Goal: Task Accomplishment & Management: Manage account settings

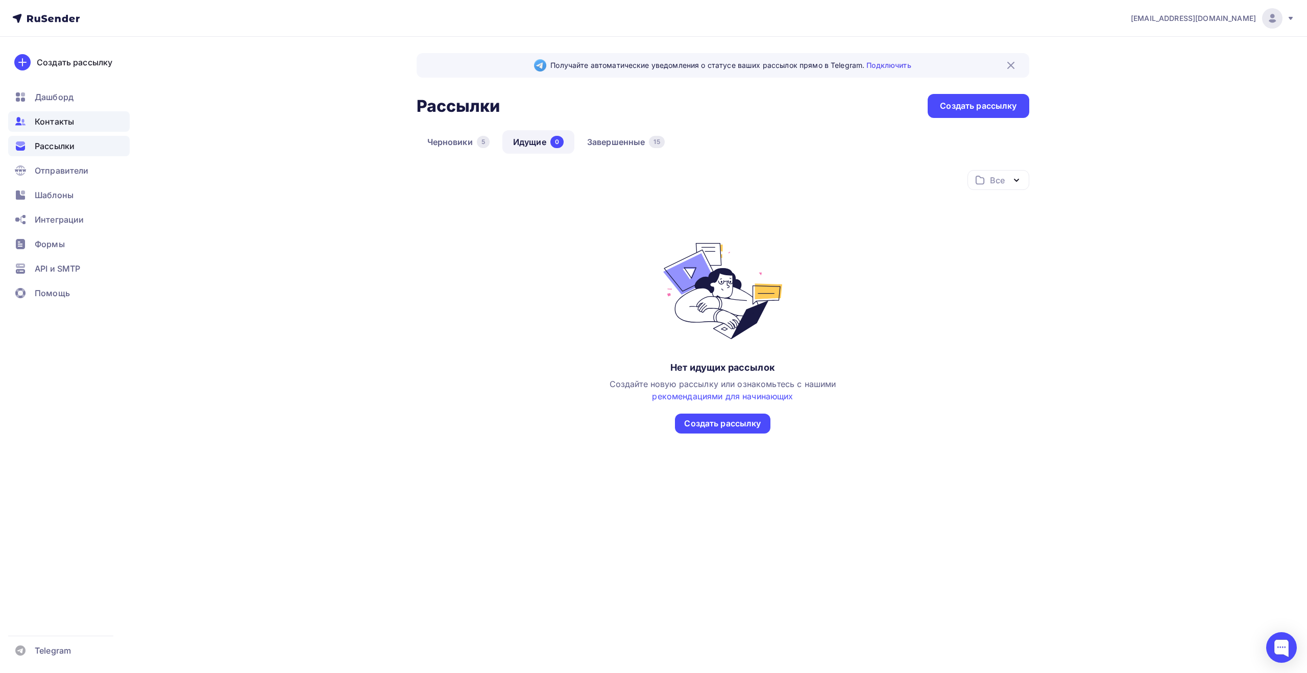
click at [68, 120] on span "Контакты" at bounding box center [54, 121] width 39 height 12
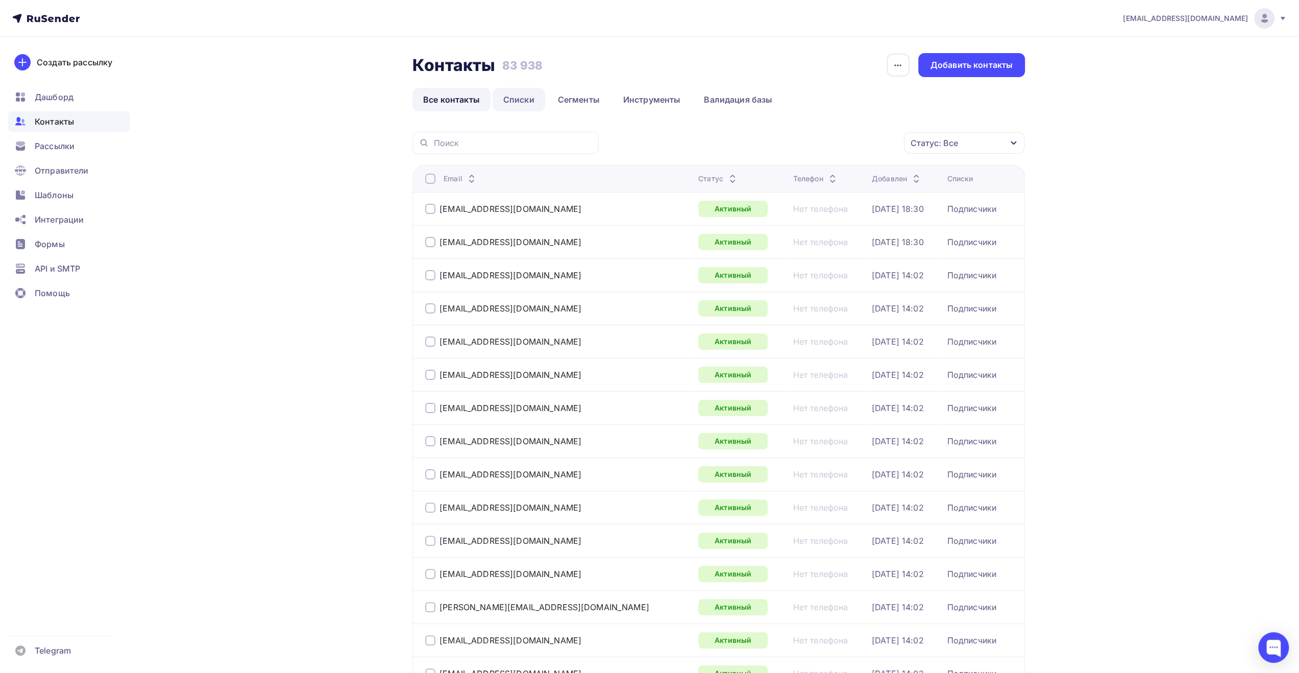
click at [526, 102] on link "Списки" at bounding box center [519, 99] width 53 height 23
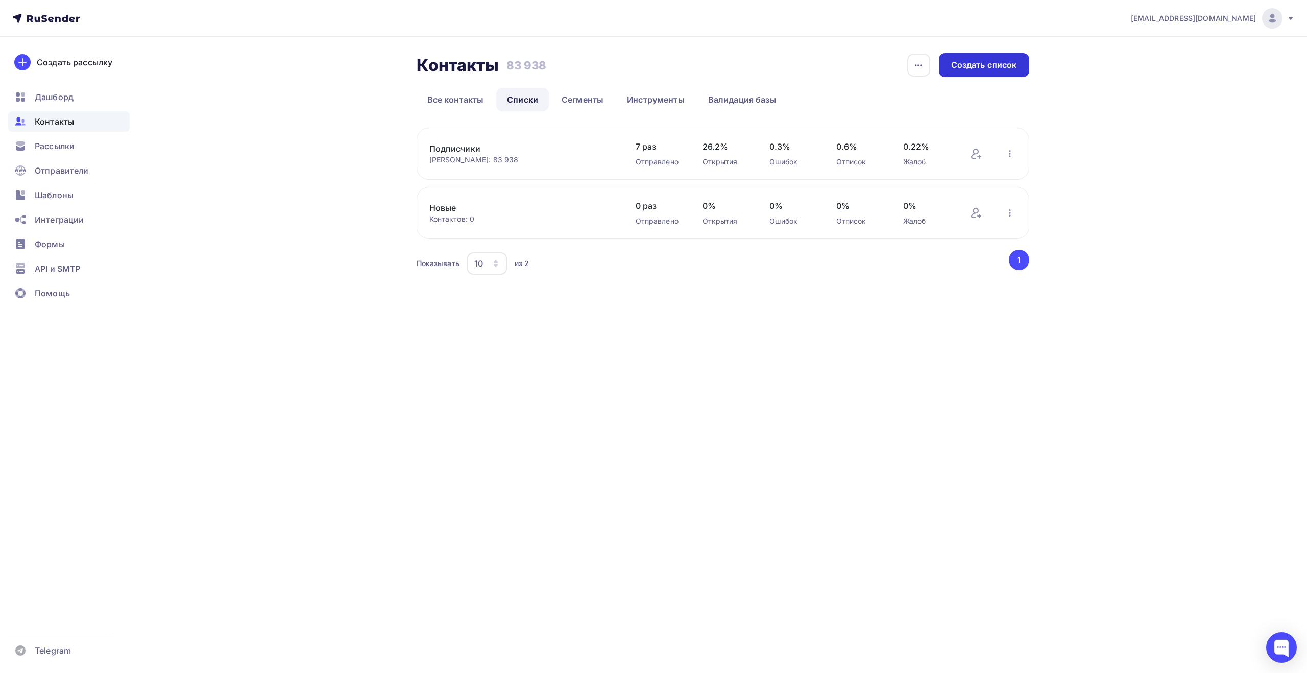
click at [965, 68] on div "Создать список" at bounding box center [984, 65] width 66 height 12
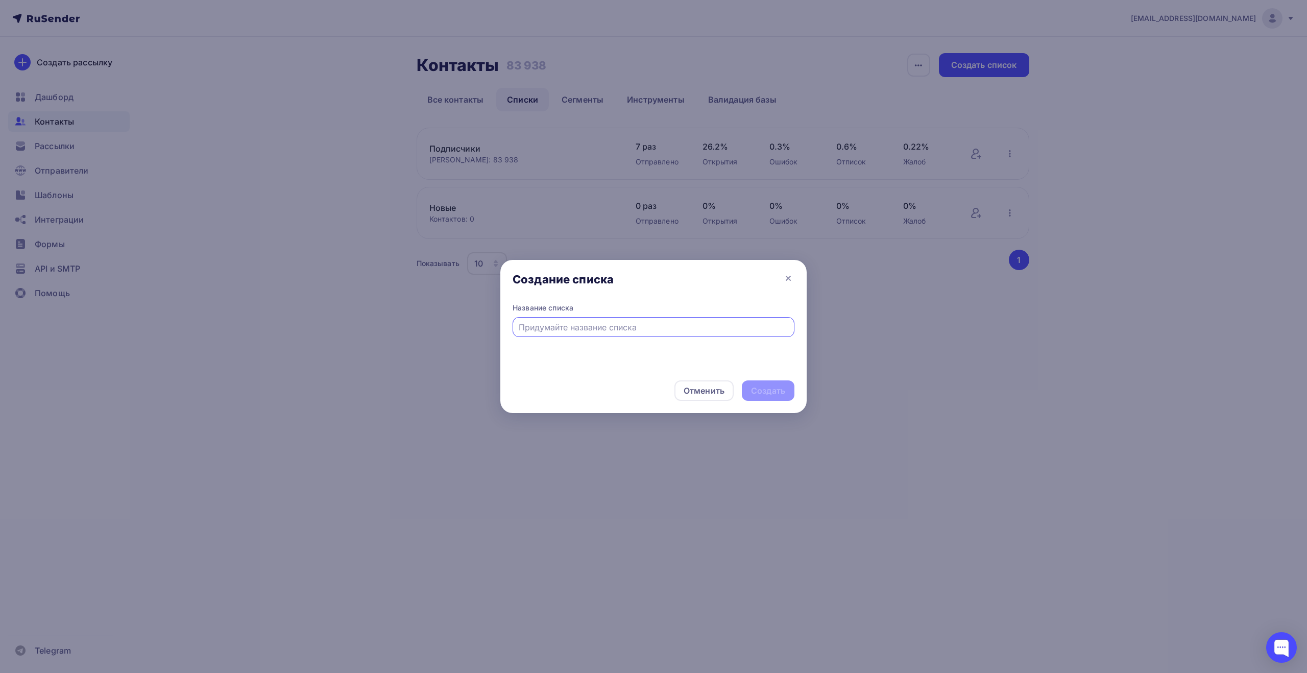
click at [671, 327] on input "text" at bounding box center [654, 327] width 270 height 12
click at [577, 326] on input "Подписчики fkccenter" at bounding box center [654, 327] width 270 height 12
type input "Подписчики fkscenter"
click at [764, 393] on div "Создать" at bounding box center [768, 391] width 34 height 12
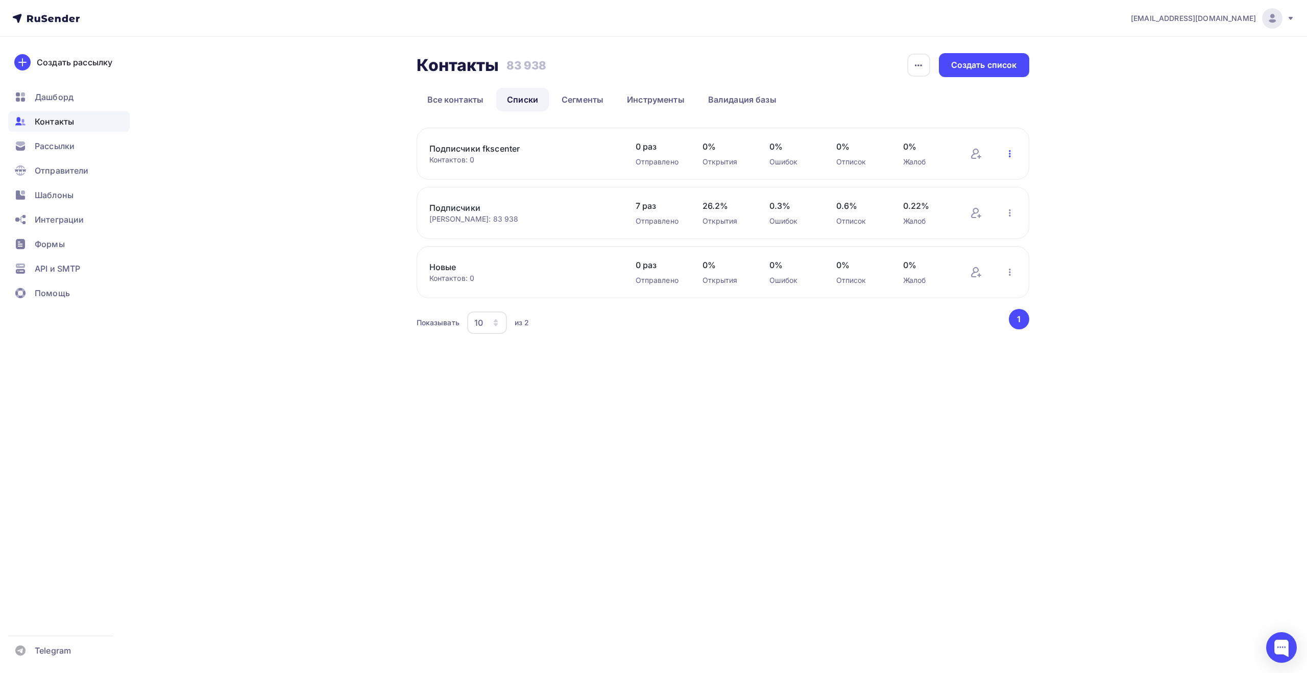
click at [1011, 154] on icon "button" at bounding box center [1010, 154] width 12 height 12
click at [990, 183] on div "Добавить контакты" at bounding box center [943, 182] width 143 height 16
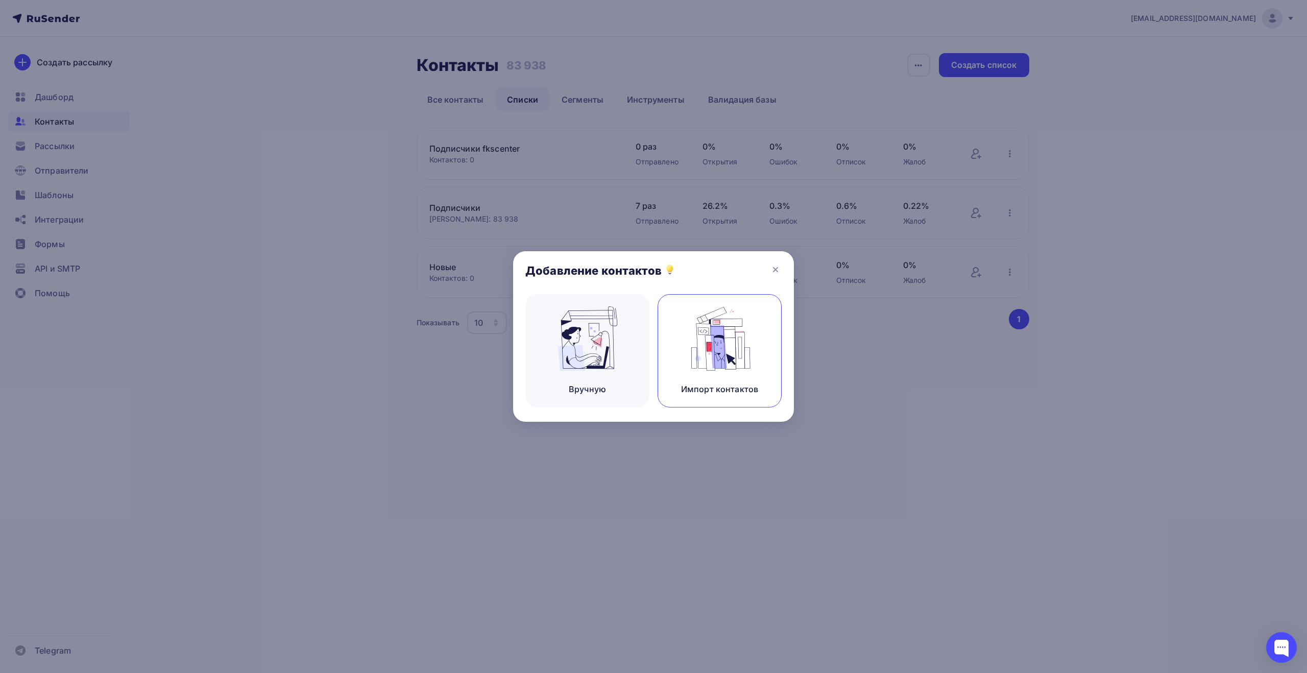
click at [708, 331] on img at bounding box center [720, 338] width 68 height 64
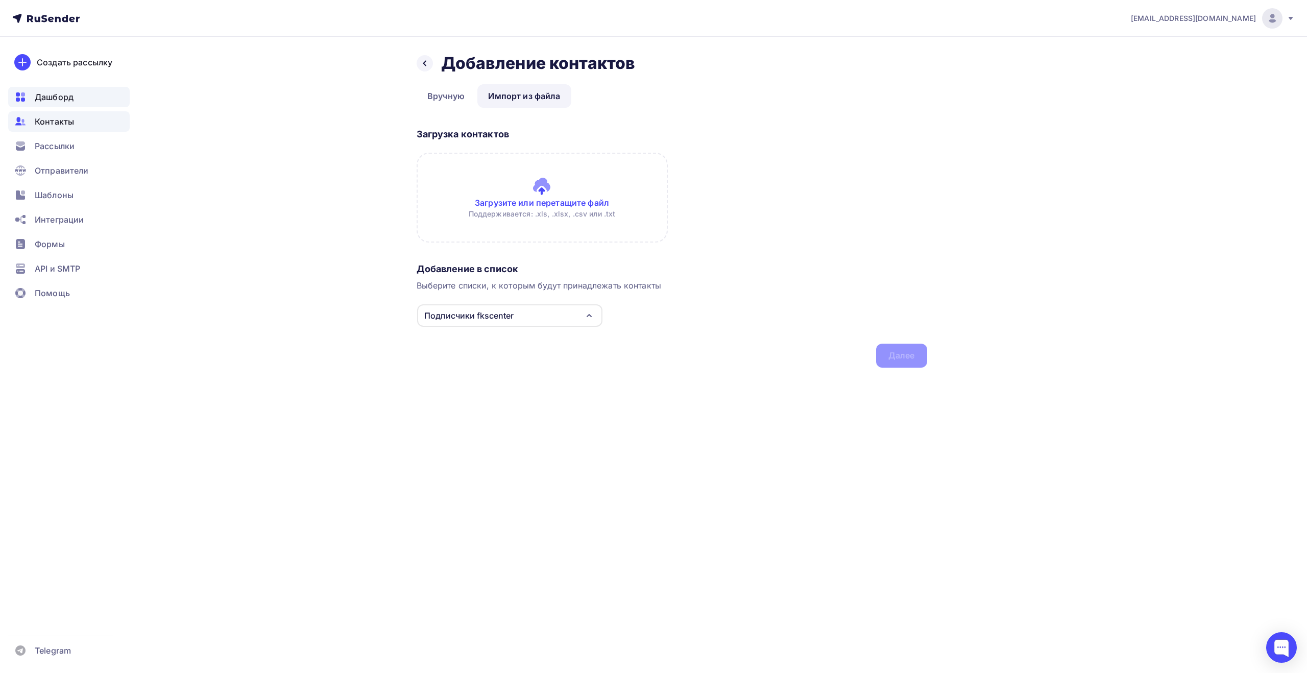
click at [100, 96] on div "Дашборд" at bounding box center [69, 97] width 122 height 20
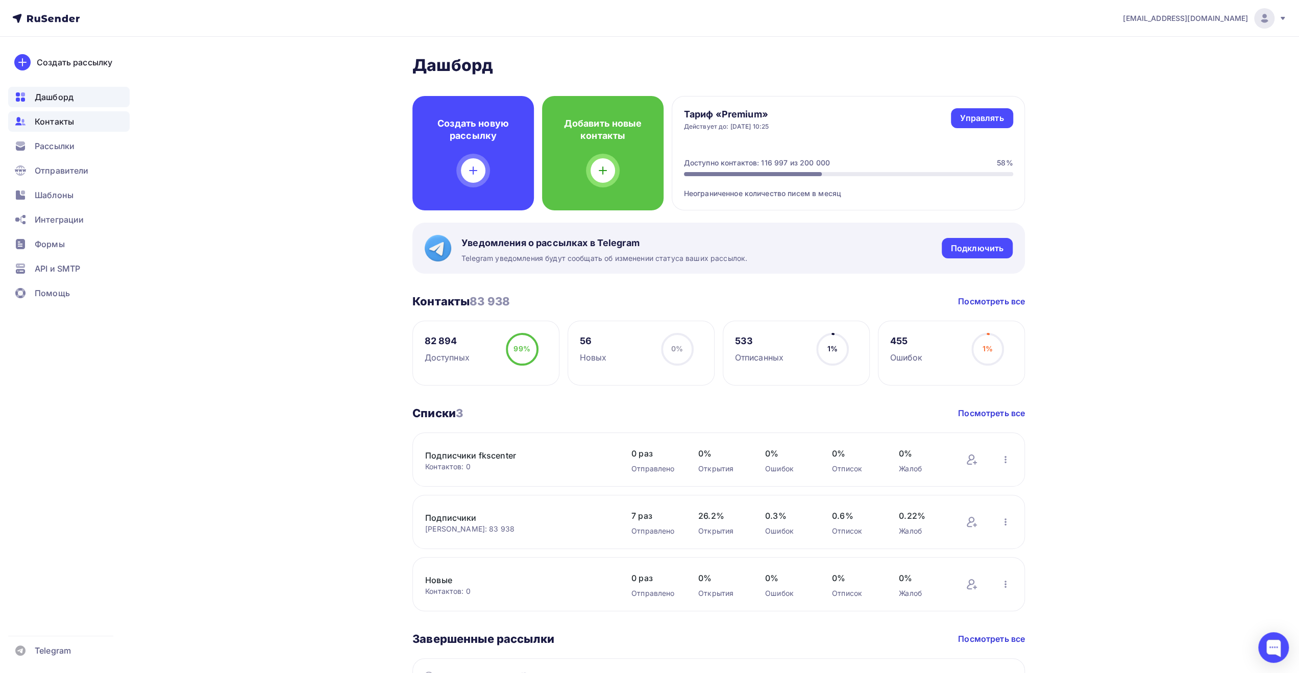
click at [90, 123] on div "Контакты" at bounding box center [69, 121] width 122 height 20
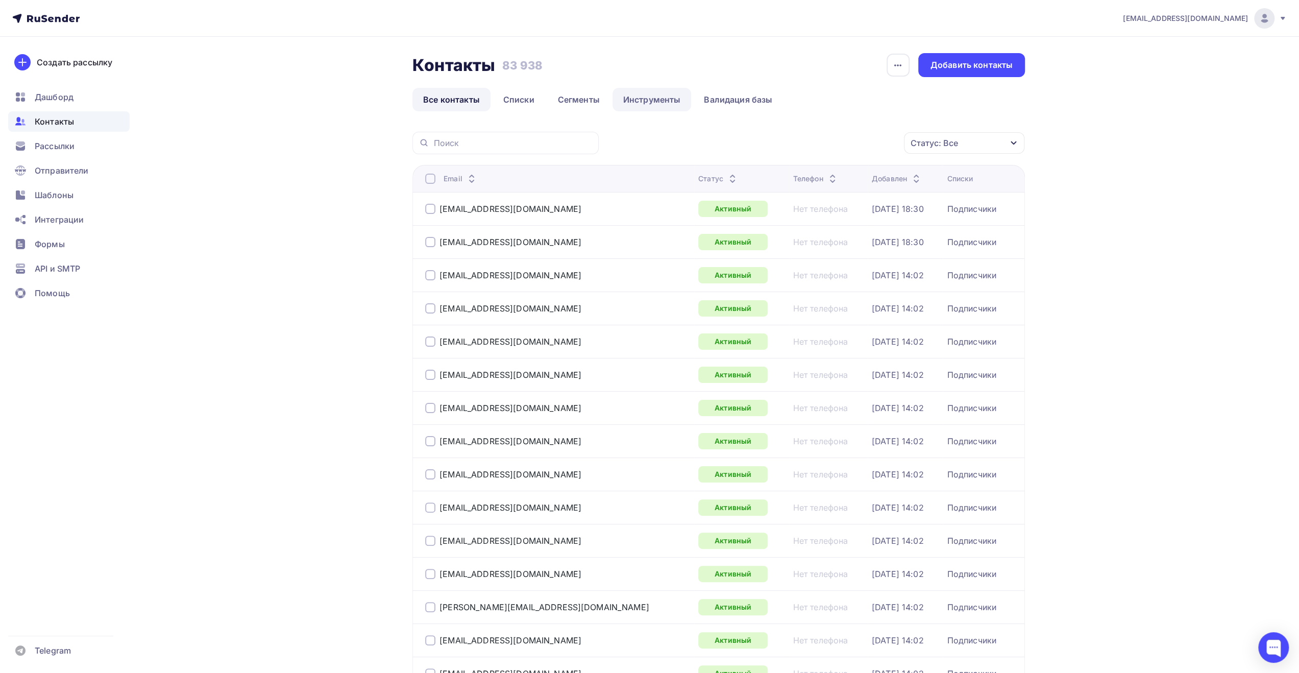
click at [676, 101] on link "Инструменты" at bounding box center [652, 99] width 79 height 23
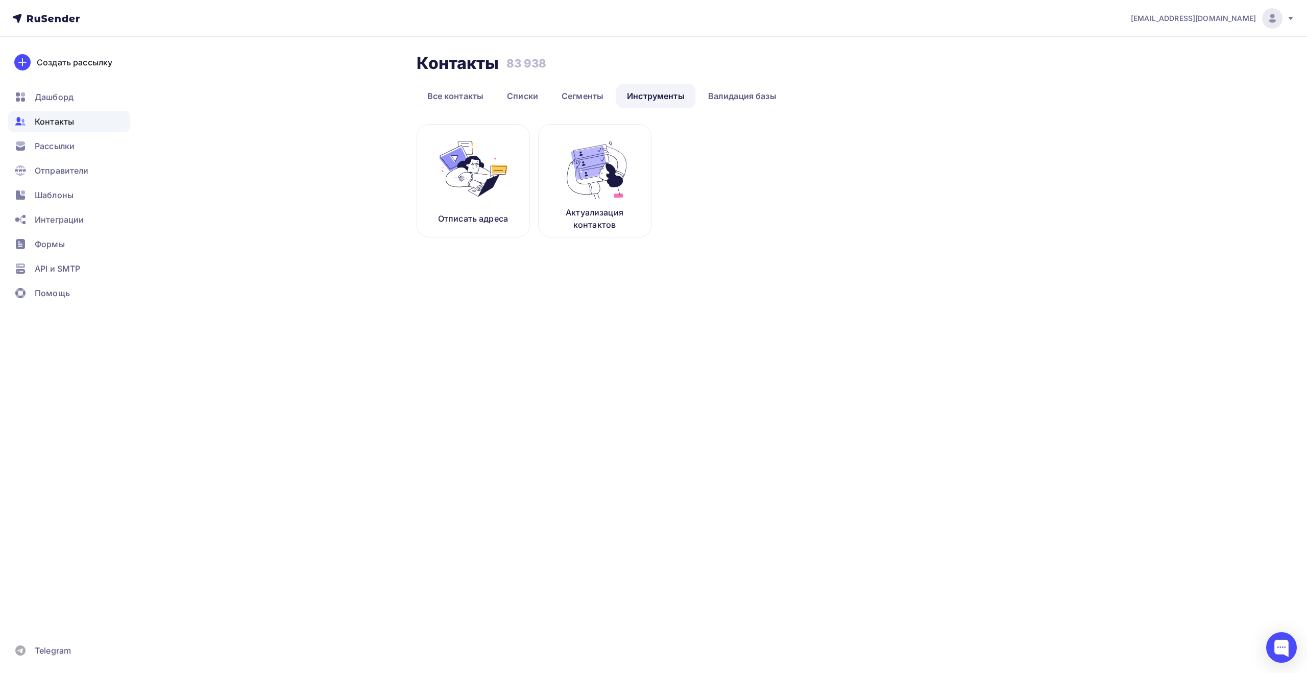
click at [522, 66] on h3 "83 938" at bounding box center [526, 63] width 40 height 14
click at [477, 90] on link "Все контакты" at bounding box center [456, 95] width 78 height 23
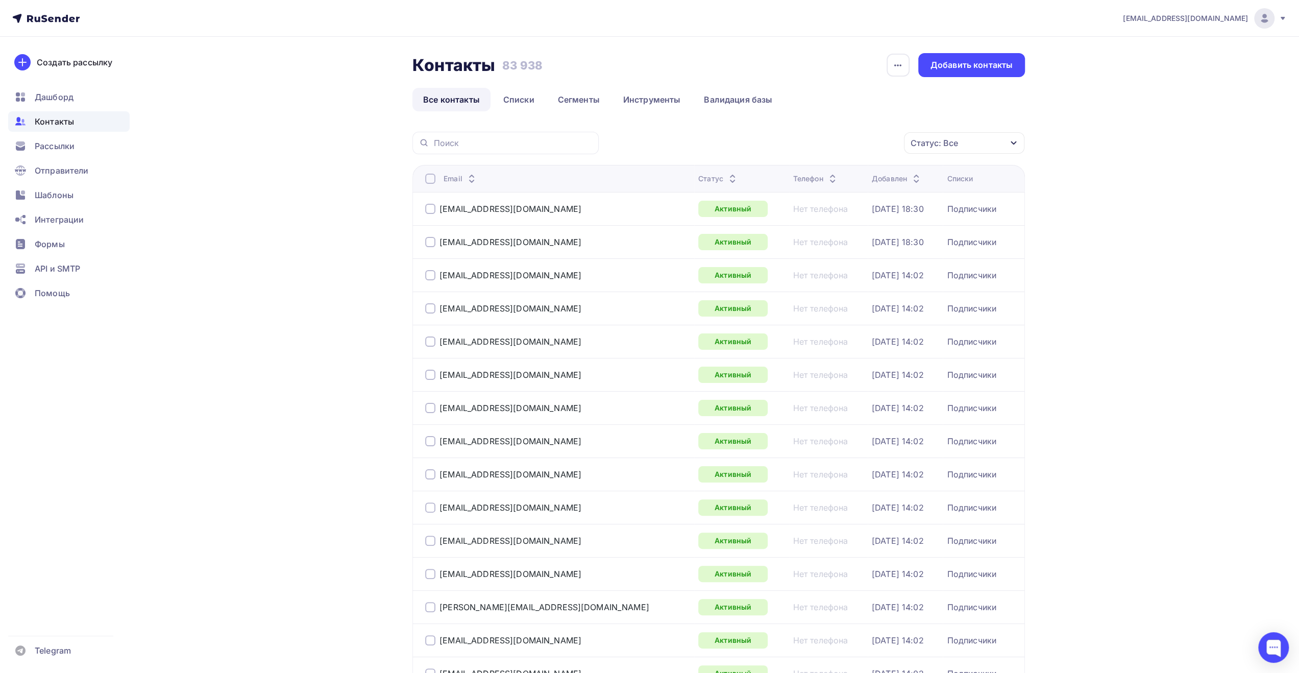
click at [1014, 142] on icon "button" at bounding box center [1014, 143] width 6 height 4
drag, startPoint x: 1148, startPoint y: 174, endPoint x: 1139, endPoint y: 174, distance: 8.7
click at [516, 96] on link "Списки" at bounding box center [519, 99] width 53 height 23
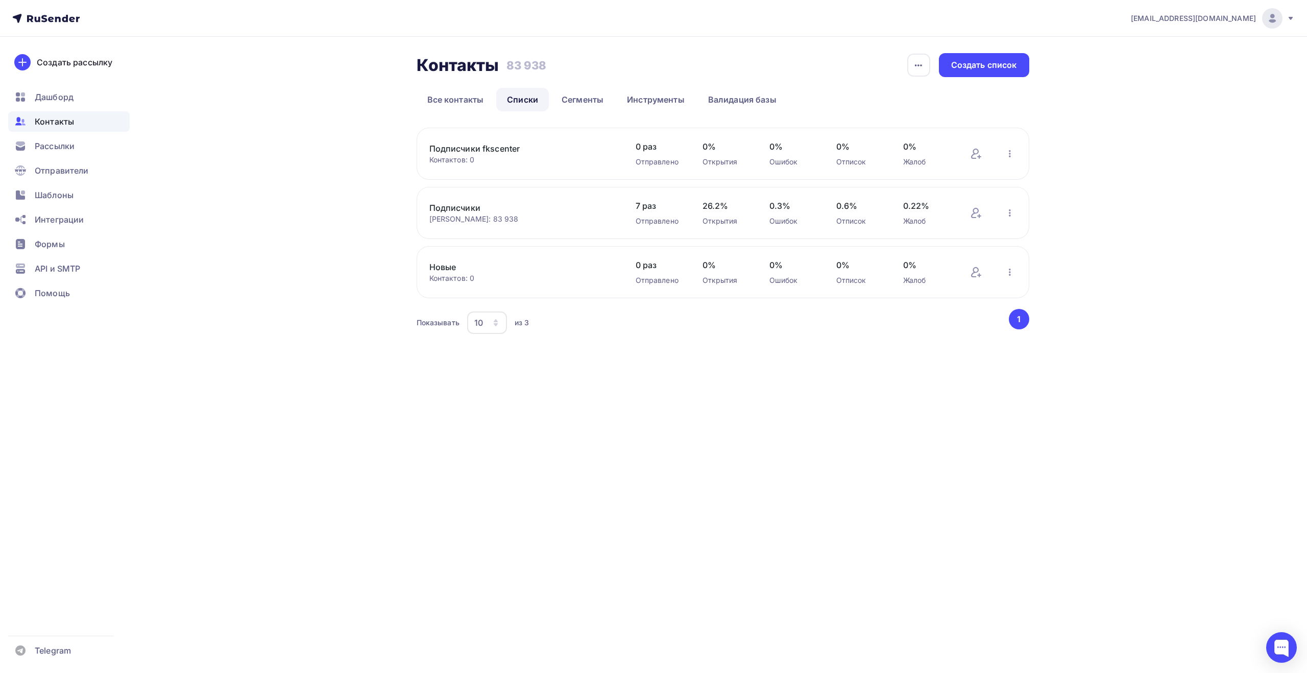
click at [1016, 212] on button "button" at bounding box center [1009, 212] width 13 height 13
click at [961, 288] on div "Скачать список" at bounding box center [943, 290] width 143 height 16
click at [68, 91] on span "Дашборд" at bounding box center [54, 97] width 39 height 12
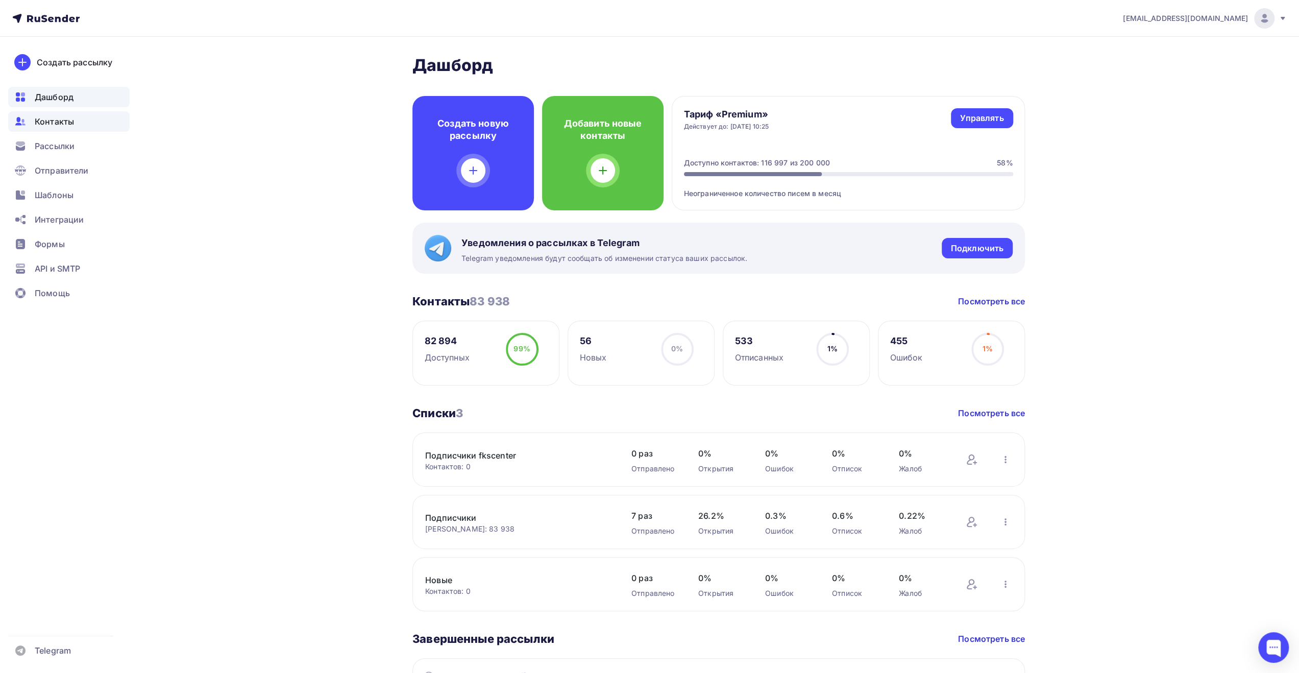
click at [74, 126] on div "Контакты" at bounding box center [69, 121] width 122 height 20
